Goal: Complete application form

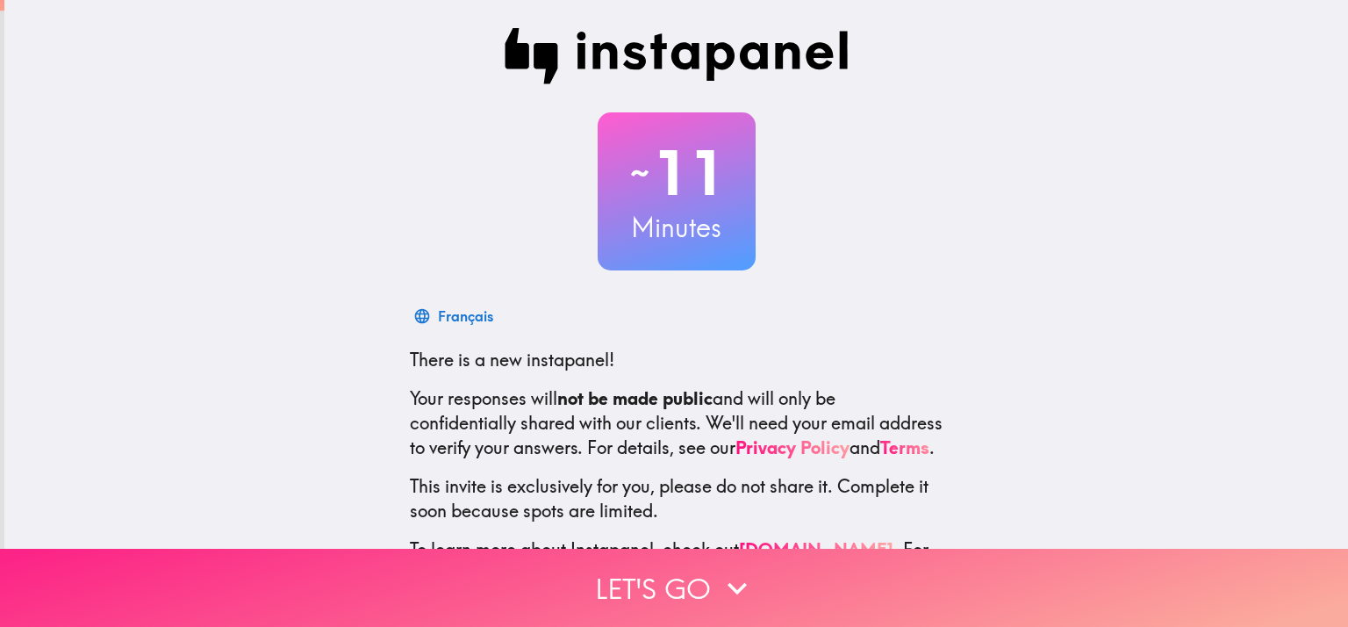
click at [706, 580] on button "Let's go" at bounding box center [674, 588] width 1348 height 78
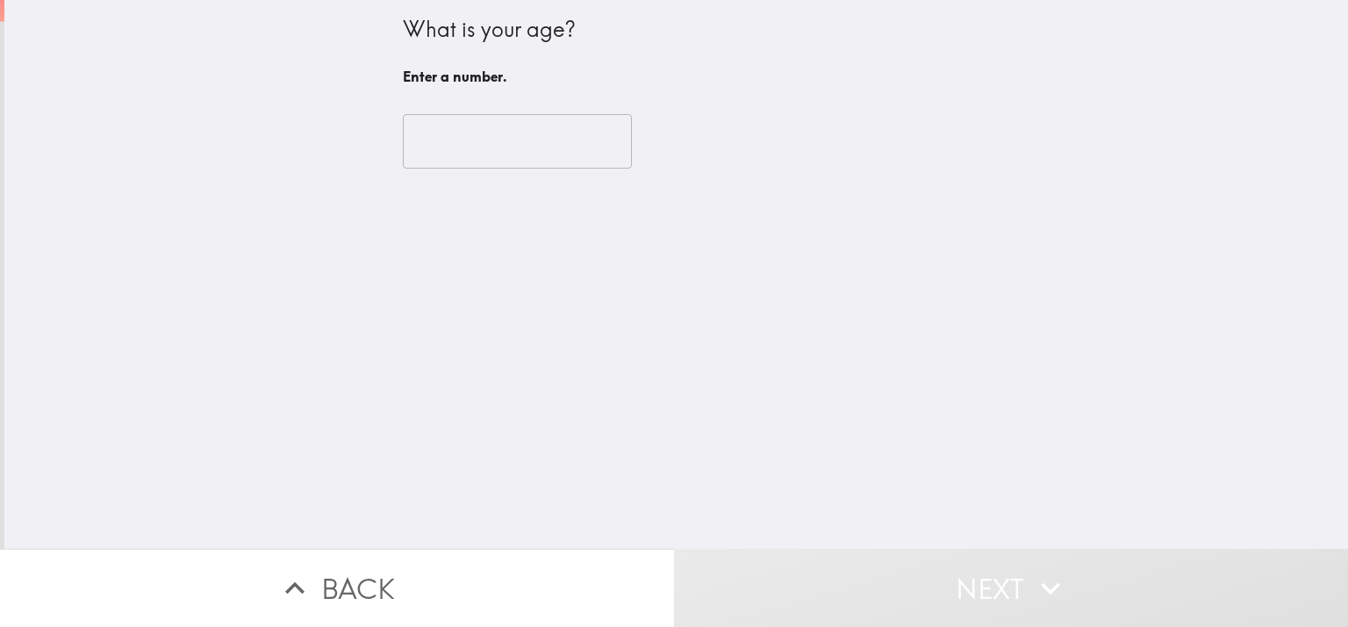
click at [492, 148] on input "number" at bounding box center [517, 141] width 229 height 54
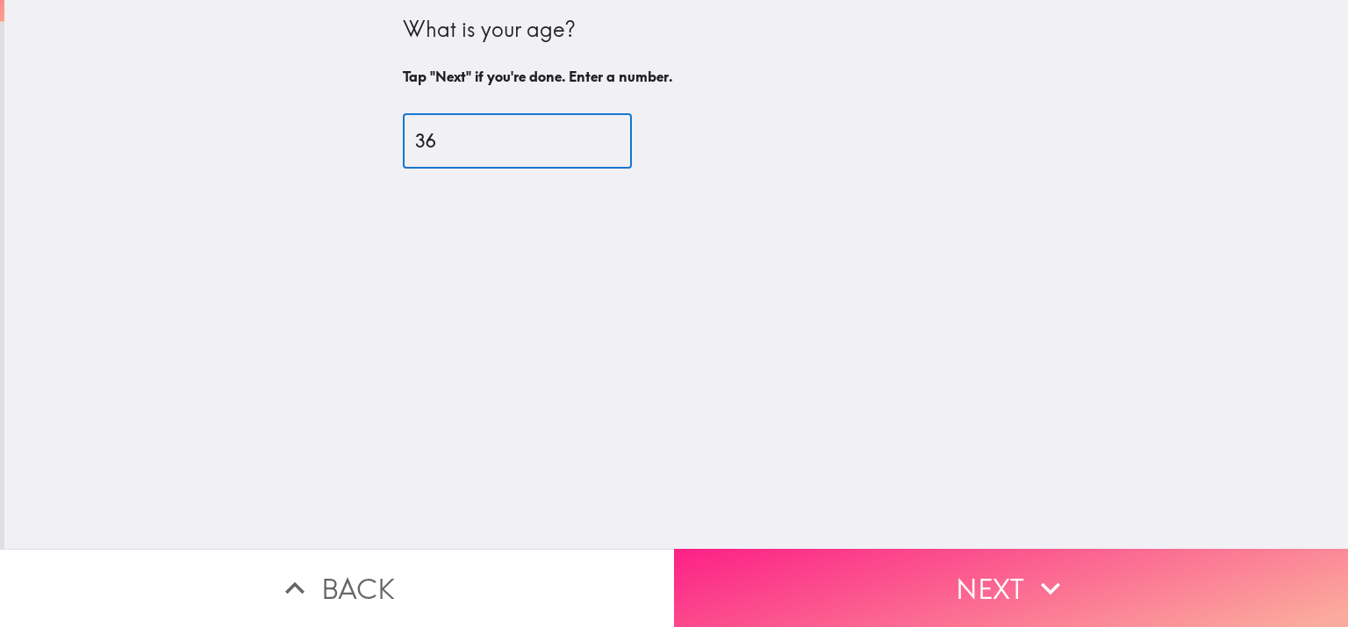
type input "36"
click at [850, 587] on button "Next" at bounding box center [1011, 588] width 674 height 78
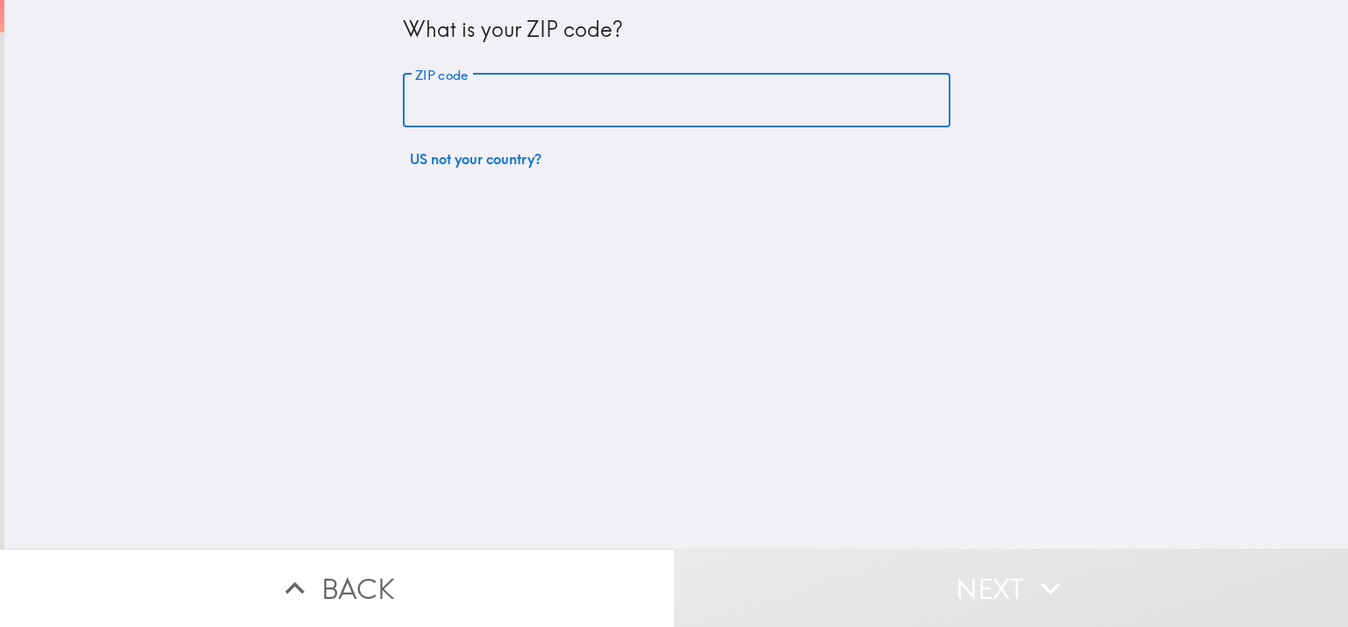
click at [513, 90] on input "ZIP code" at bounding box center [677, 101] width 548 height 54
type input "05602"
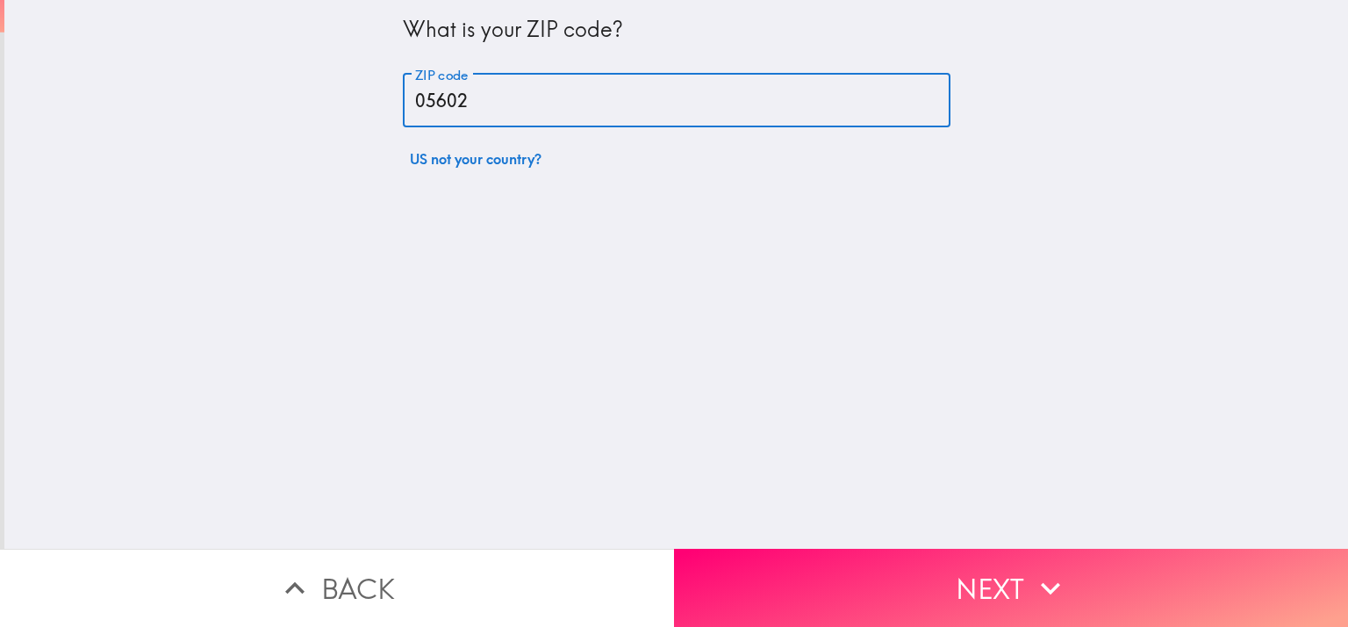
click at [793, 578] on button "Next" at bounding box center [1011, 588] width 674 height 78
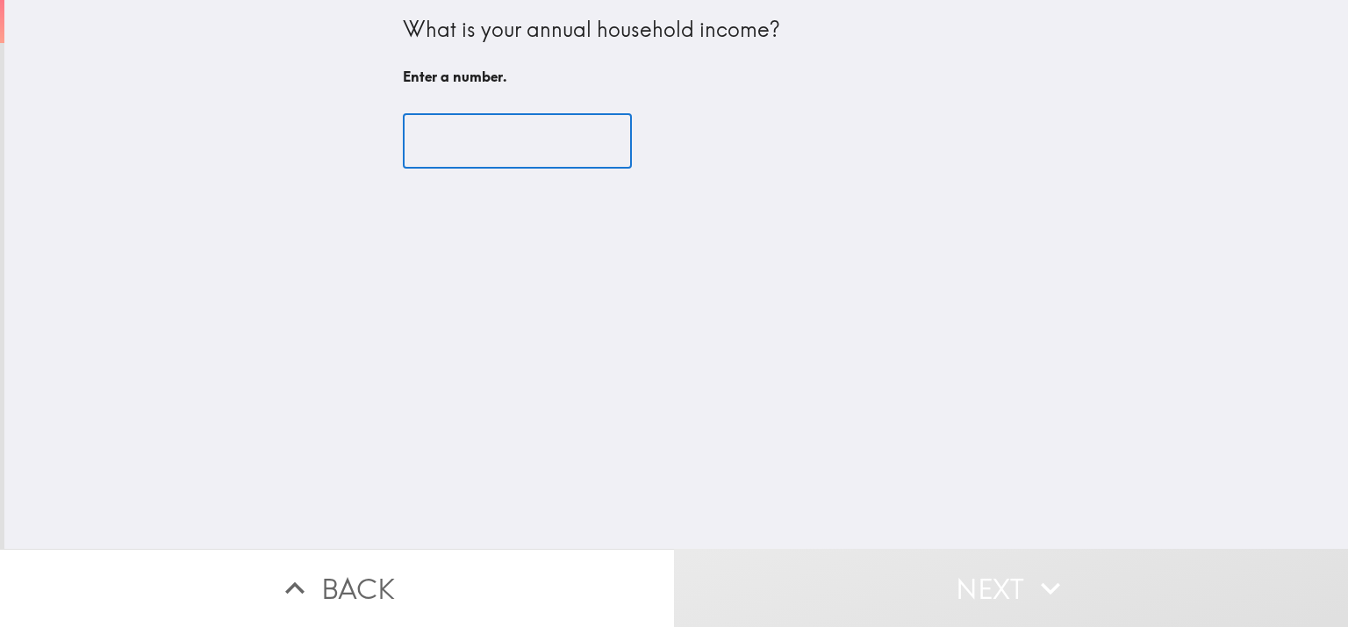
click at [522, 154] on input "number" at bounding box center [517, 141] width 229 height 54
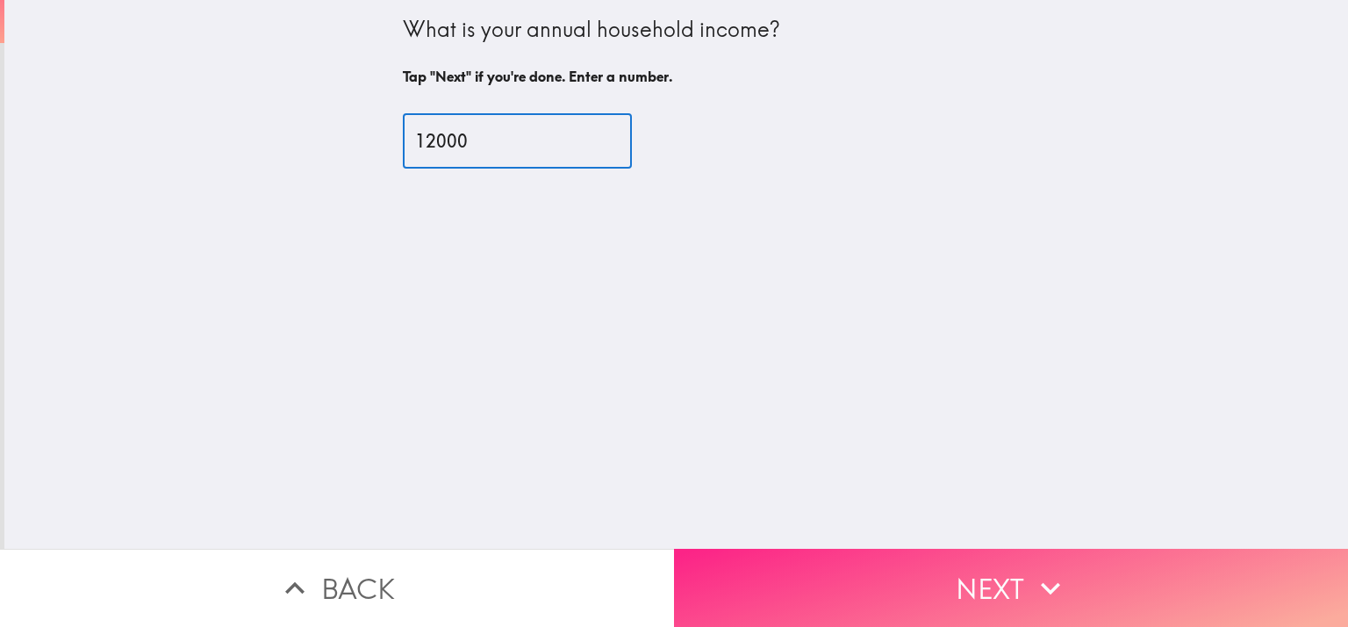
type input "12000"
click at [829, 598] on button "Next" at bounding box center [1011, 588] width 674 height 78
